Goal: Information Seeking & Learning: Learn about a topic

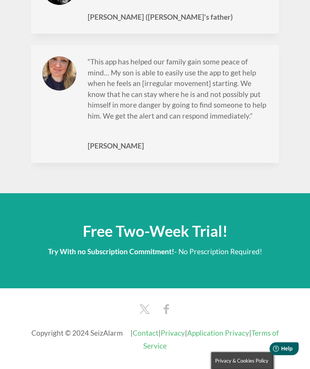
scroll to position [1977, 0]
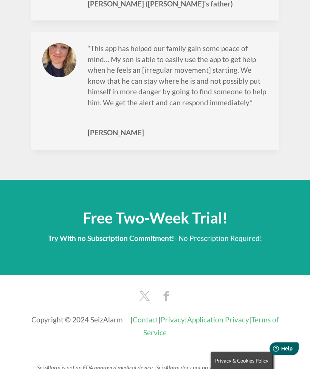
click at [149, 315] on link "Contact" at bounding box center [146, 319] width 26 height 9
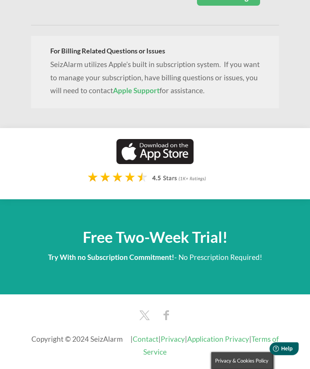
scroll to position [379, 0]
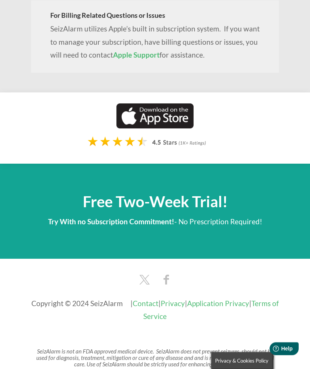
click at [19, 182] on span at bounding box center [155, 211] width 310 height 95
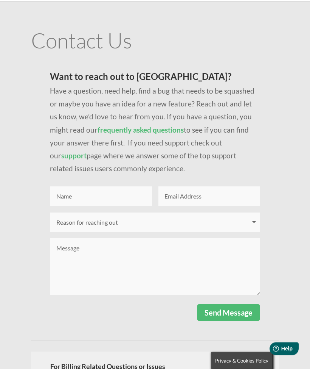
scroll to position [0, 0]
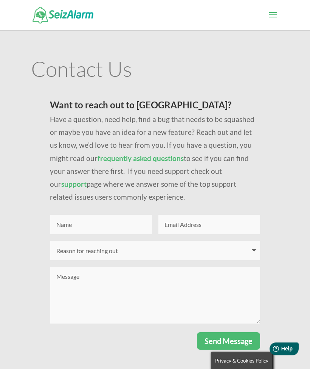
click at [62, 17] on img at bounding box center [63, 15] width 61 height 16
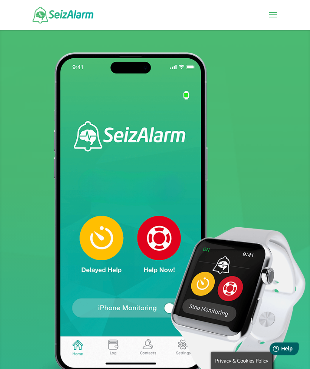
click at [271, 16] on span at bounding box center [273, 19] width 12 height 21
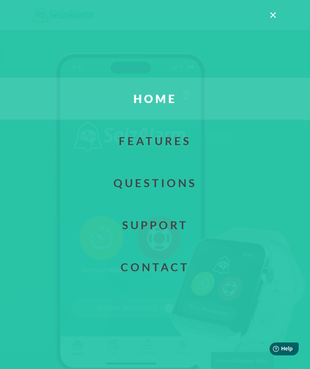
click at [134, 181] on link "Questions" at bounding box center [155, 183] width 333 height 42
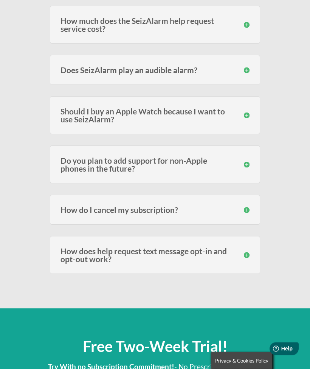
scroll to position [1326, 0]
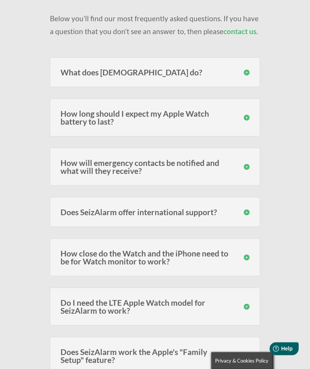
scroll to position [0, 0]
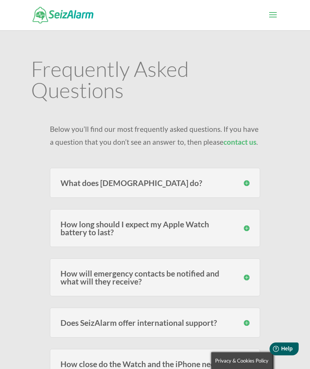
click at [247, 182] on h3 "What does SeizAlarm do?" at bounding box center [155, 183] width 189 height 8
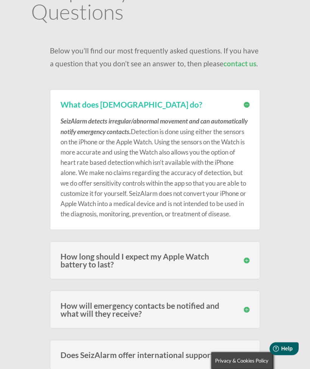
scroll to position [79, 0]
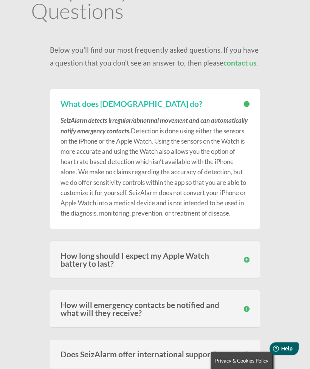
click at [251, 267] on div "How long should I expect my Apple Watch battery to last? Users of the models fr…" at bounding box center [155, 260] width 210 height 38
click at [246, 268] on h3 "How long should I expect my Apple Watch battery to last?" at bounding box center [155, 260] width 189 height 16
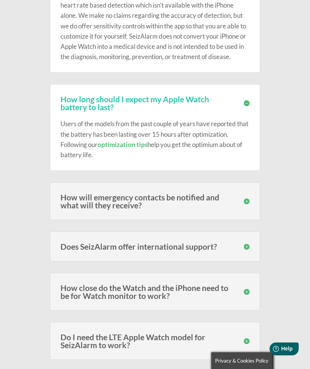
scroll to position [246, 0]
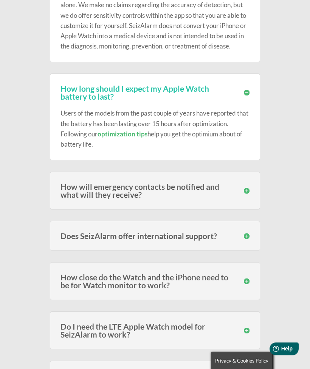
click at [249, 240] on h3 "Does SeizAlarm offer international support?" at bounding box center [155, 236] width 189 height 8
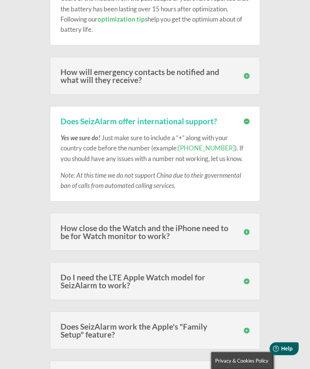
scroll to position [387, 0]
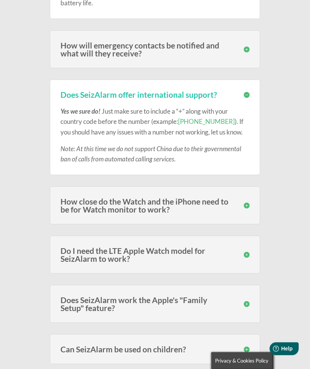
click at [252, 259] on div "Do I need the LTE Apple Watch model for SeizAlarm to work? No, you do not. Thou…" at bounding box center [155, 255] width 210 height 38
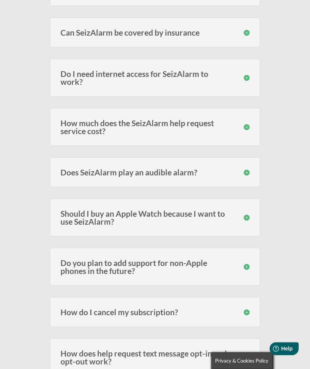
scroll to position [1304, 0]
click at [247, 315] on h3 "How do I cancel my subscription?" at bounding box center [155, 311] width 189 height 8
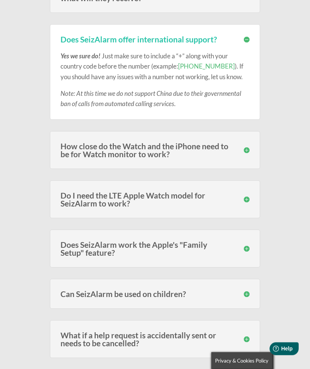
scroll to position [0, 0]
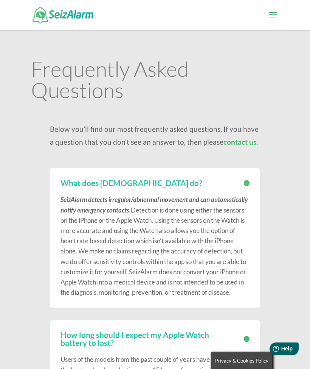
click at [274, 14] on span at bounding box center [273, 19] width 12 height 21
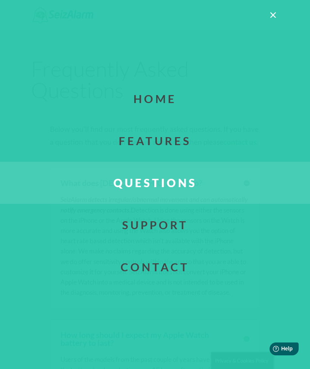
click at [237, 179] on link "Questions" at bounding box center [155, 183] width 333 height 42
click at [162, 101] on link "Home" at bounding box center [155, 98] width 333 height 42
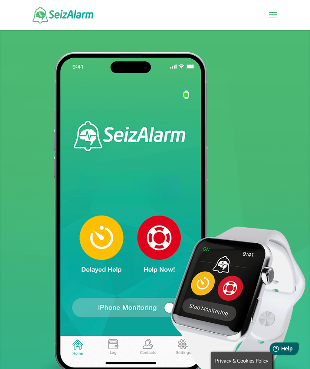
click at [50, 11] on img at bounding box center [63, 15] width 61 height 16
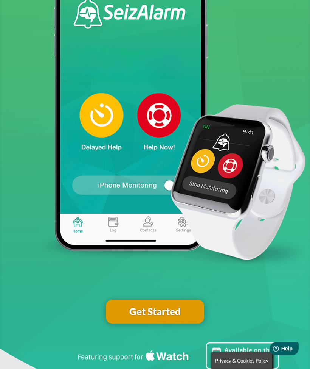
scroll to position [158, 0]
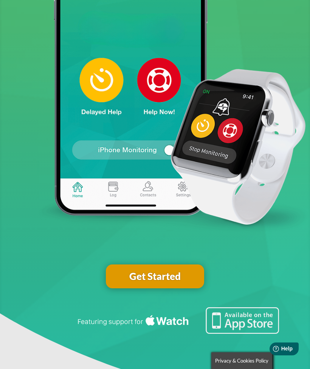
click at [168, 275] on link "Get Started" at bounding box center [155, 276] width 98 height 24
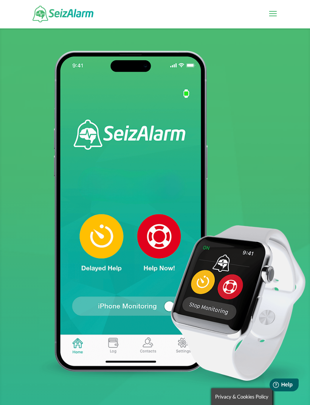
scroll to position [0, 0]
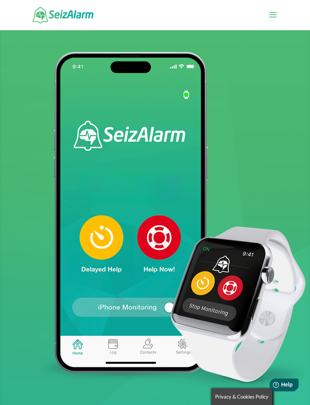
click at [31, 1] on div at bounding box center [155, 15] width 248 height 30
click at [49, 0] on div at bounding box center [155, 15] width 248 height 30
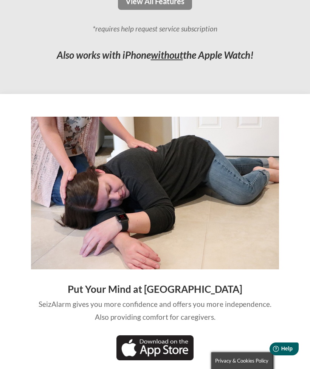
scroll to position [1184, 0]
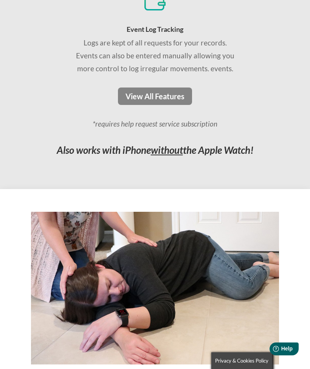
click at [168, 87] on link "View All Features" at bounding box center [155, 95] width 74 height 17
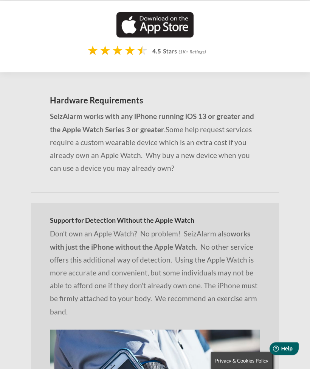
scroll to position [1054, 0]
